Goal: Task Accomplishment & Management: Use online tool/utility

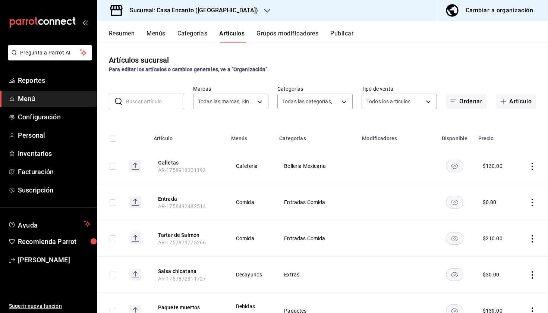
scroll to position [9393, 0]
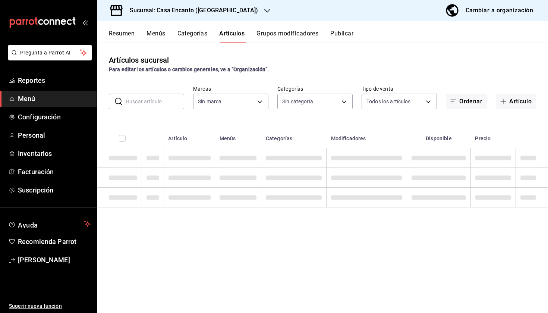
type input "dbeee84c-e3f2-405f-87ec-4bd3096e6bed"
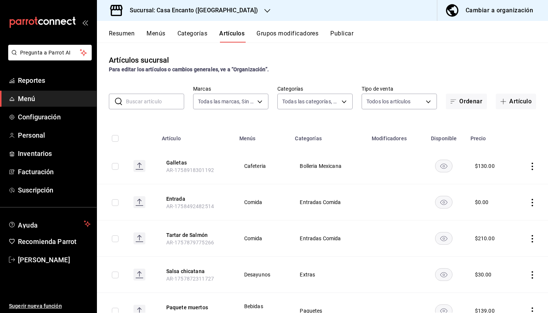
type input "80e8620a-f7ec-4ab9-b98d-1fe911decc4d,da9ec354-7044-4f2f-87e0-5fb671563cea,f7aae…"
click at [514, 101] on button "Artículo" at bounding box center [516, 102] width 40 height 16
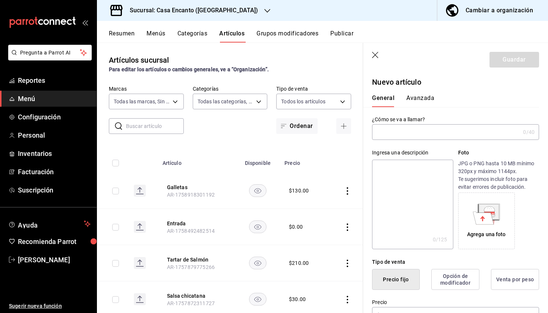
click at [398, 131] on input "text" at bounding box center [446, 131] width 148 height 15
type input "Q"
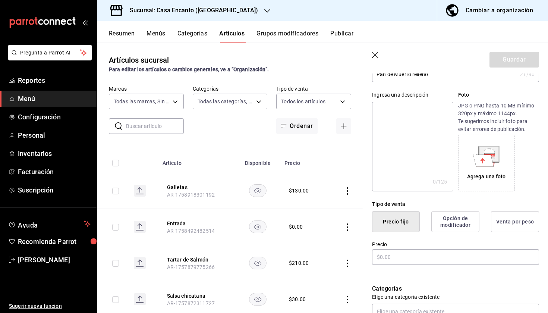
scroll to position [60, 0]
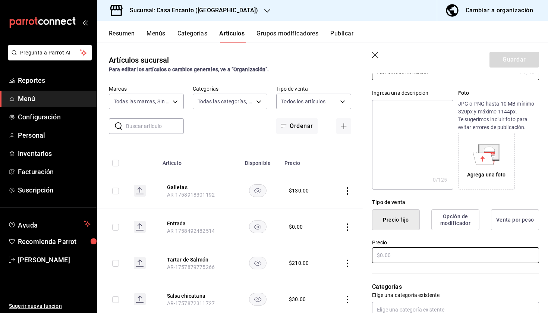
type input "Pan de Muerto relleno"
click at [409, 254] on input "text" at bounding box center [455, 255] width 167 height 16
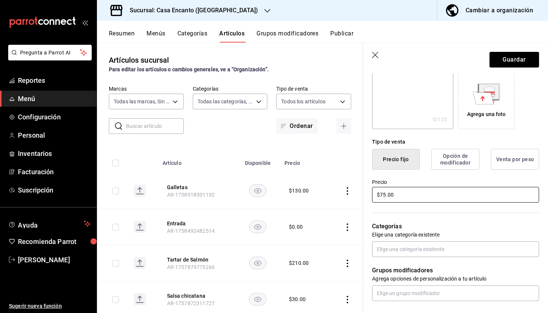
scroll to position [120, 0]
type input "$75.00"
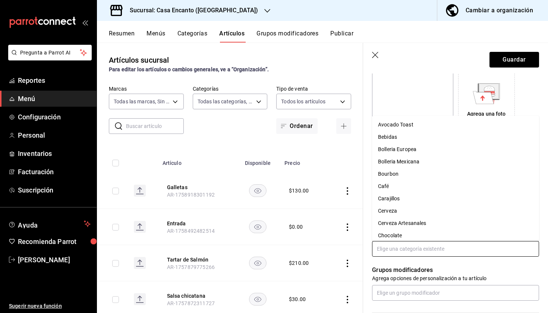
click at [418, 252] on input "text" at bounding box center [455, 249] width 167 height 16
click at [429, 160] on li "Bolleria Mexicana" at bounding box center [455, 161] width 167 height 12
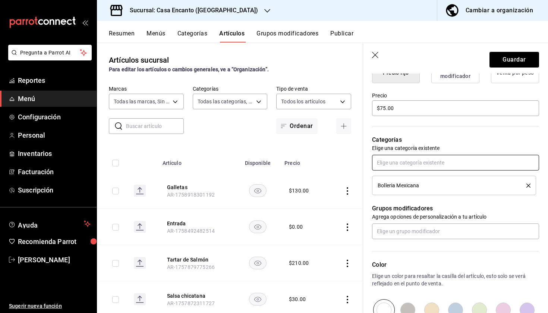
scroll to position [211, 0]
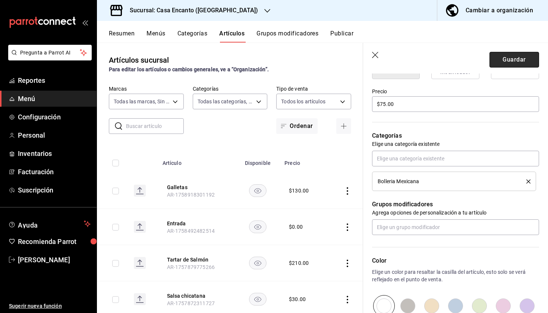
click at [523, 58] on button "Guardar" at bounding box center [514, 60] width 50 height 16
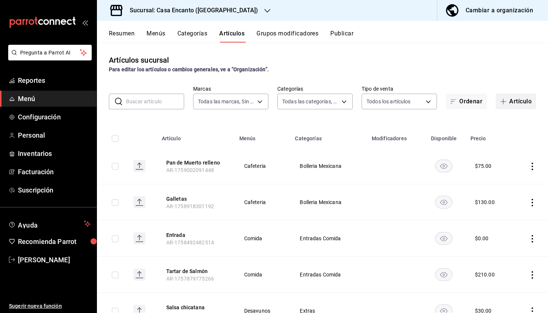
click at [514, 102] on button "Artículo" at bounding box center [516, 102] width 40 height 16
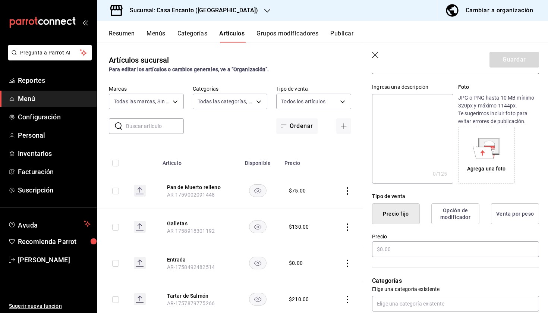
scroll to position [75, 0]
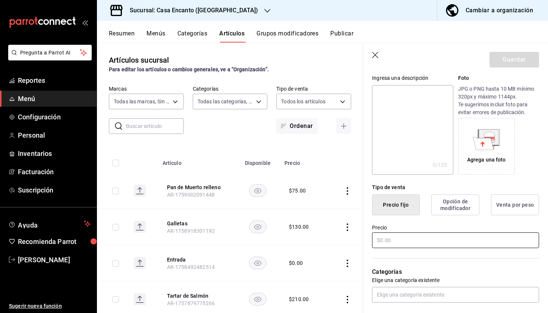
type input "Pan de muerto Familiar"
click at [403, 237] on input "text" at bounding box center [455, 240] width 167 height 16
type input "$100.00"
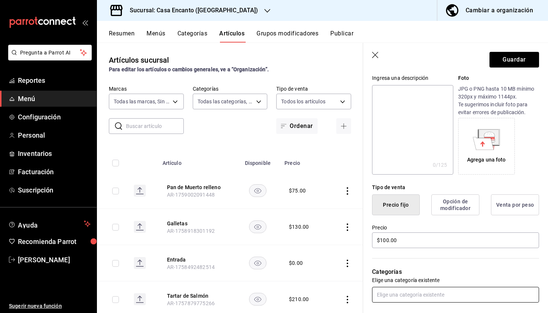
click at [440, 293] on input "text" at bounding box center [455, 295] width 167 height 16
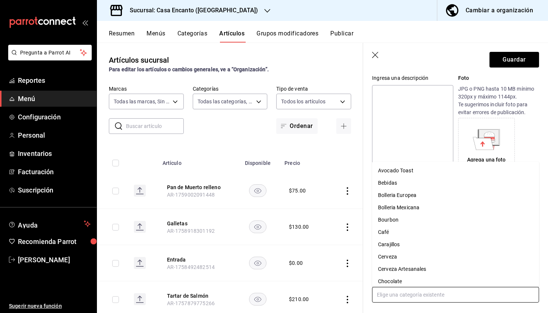
click at [429, 204] on li "Bolleria Mexicana" at bounding box center [455, 207] width 167 height 12
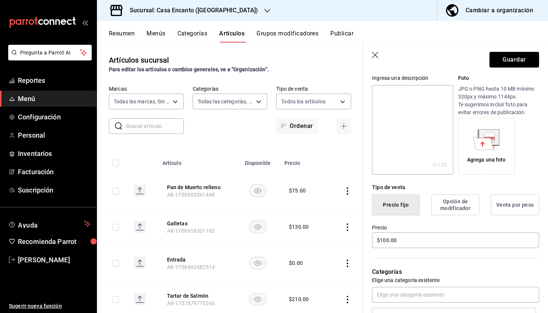
click at [515, 70] on header "Guardar" at bounding box center [455, 58] width 185 height 31
click at [516, 56] on button "Guardar" at bounding box center [514, 60] width 50 height 16
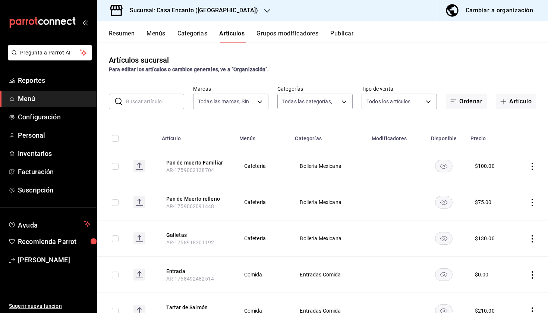
click at [146, 101] on input "text" at bounding box center [155, 101] width 58 height 15
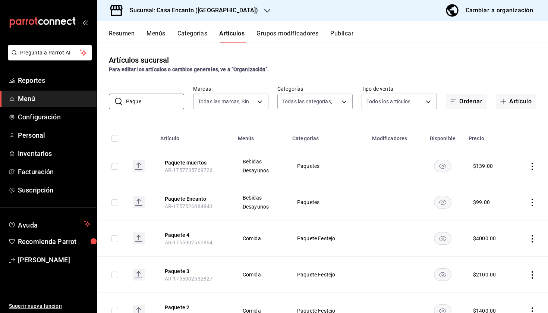
type input "Paque"
click at [532, 165] on icon "actions" at bounding box center [532, 166] width 7 height 7
click at [515, 182] on span "Editar" at bounding box center [509, 184] width 19 height 8
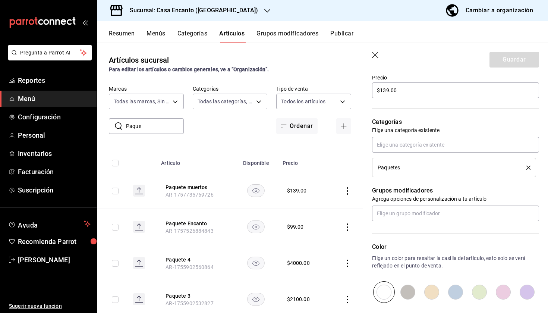
scroll to position [227, 0]
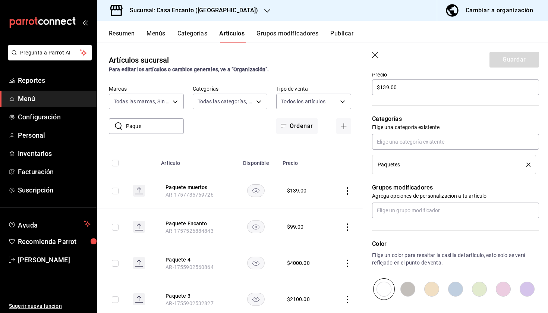
click at [379, 52] on icon "button" at bounding box center [375, 55] width 7 height 7
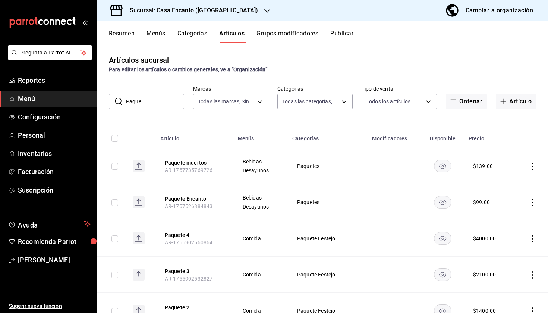
click at [344, 34] on button "Publicar" at bounding box center [341, 36] width 23 height 13
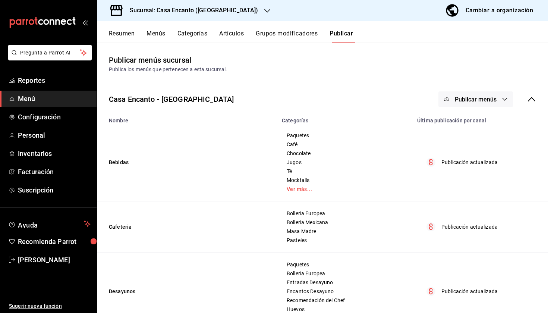
click at [470, 96] on span "Publicar menús" at bounding box center [476, 99] width 42 height 7
click at [470, 123] on span "Punto de venta" at bounding box center [487, 124] width 36 height 8
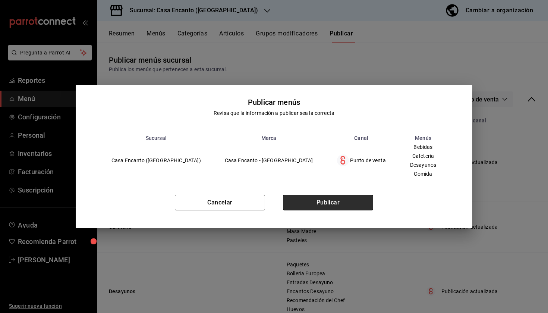
click at [322, 198] on button "Publicar" at bounding box center [328, 203] width 90 height 16
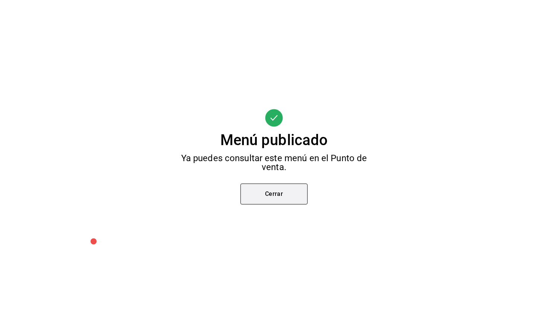
click at [280, 191] on button "Cerrar" at bounding box center [273, 193] width 67 height 21
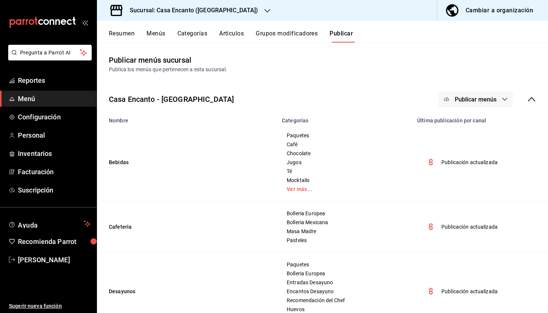
click at [464, 100] on span "Publicar menús" at bounding box center [476, 99] width 42 height 7
click at [476, 123] on span "Punto de venta" at bounding box center [487, 124] width 36 height 8
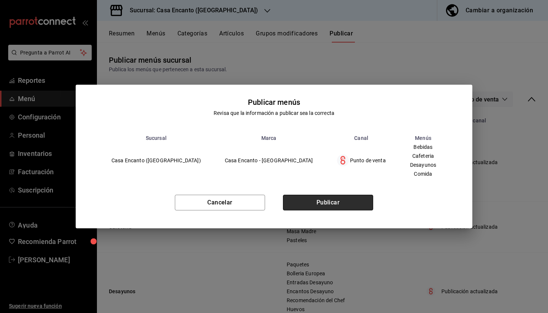
click at [357, 196] on button "Publicar" at bounding box center [328, 203] width 90 height 16
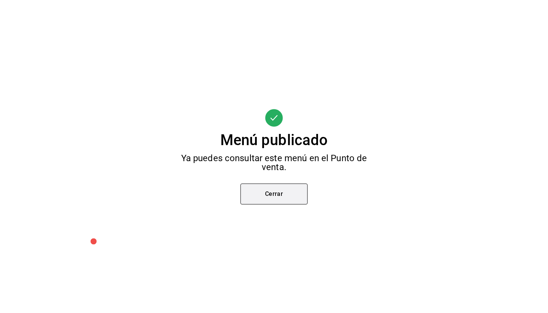
click at [272, 192] on button "Cerrar" at bounding box center [273, 193] width 67 height 21
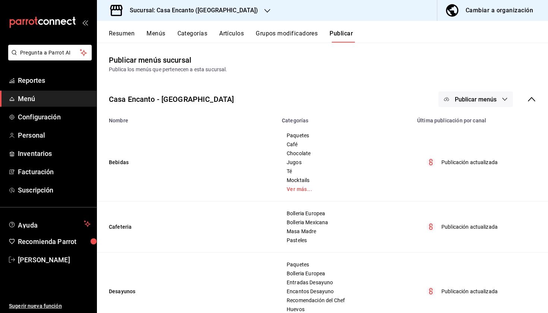
click at [468, 96] on span "Publicar menús" at bounding box center [476, 99] width 42 height 7
click at [465, 122] on div at bounding box center [458, 123] width 21 height 12
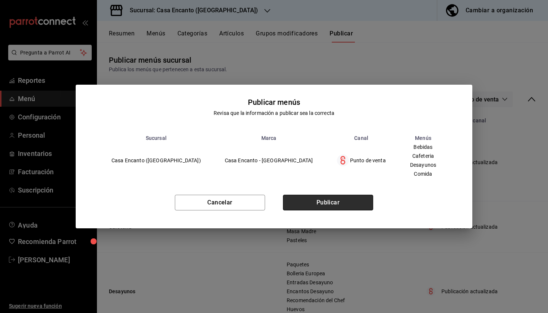
click at [341, 204] on button "Publicar" at bounding box center [328, 203] width 90 height 16
